Goal: Entertainment & Leisure: Consume media (video, audio)

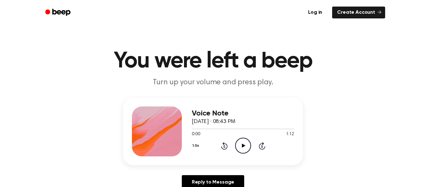
click at [240, 146] on icon "Play Audio" at bounding box center [243, 146] width 16 height 16
click at [240, 145] on icon "Play Audio" at bounding box center [243, 146] width 16 height 16
click at [261, 145] on icon "Skip 5 seconds" at bounding box center [262, 146] width 7 height 8
click at [247, 142] on icon "Play Audio" at bounding box center [243, 146] width 16 height 16
click at [248, 146] on icon "Play Audio" at bounding box center [243, 146] width 16 height 16
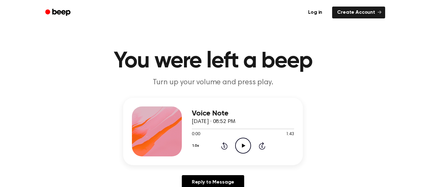
click at [247, 145] on icon "Play Audio" at bounding box center [243, 146] width 16 height 16
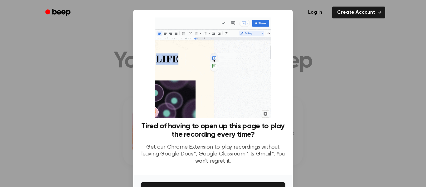
click at [309, 80] on div at bounding box center [213, 93] width 426 height 187
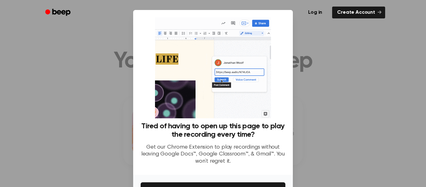
click at [311, 84] on div at bounding box center [213, 93] width 426 height 187
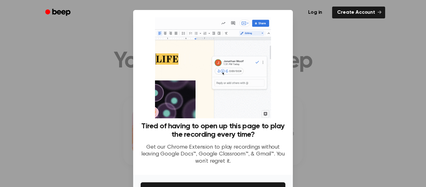
click at [343, 68] on div at bounding box center [213, 93] width 426 height 187
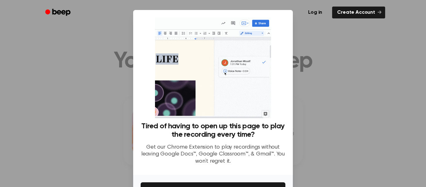
click at [343, 68] on div at bounding box center [213, 93] width 426 height 187
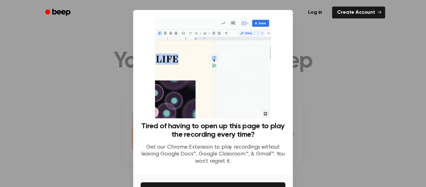
click at [343, 67] on div at bounding box center [213, 93] width 426 height 187
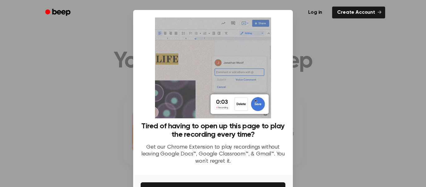
click at [243, 106] on img at bounding box center [213, 67] width 116 height 101
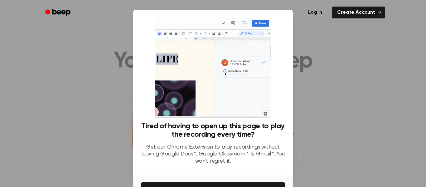
click at [357, 116] on div at bounding box center [213, 93] width 426 height 187
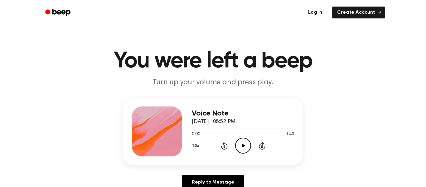
click at [242, 143] on icon "Play Audio" at bounding box center [243, 146] width 16 height 16
click at [242, 140] on icon "Play Audio" at bounding box center [243, 146] width 16 height 16
